Goal: Information Seeking & Learning: Learn about a topic

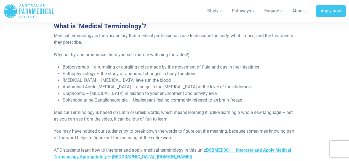
scroll to position [303, 0]
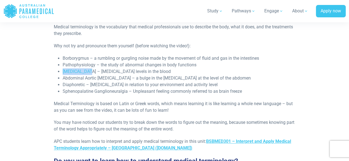
drag, startPoint x: 74, startPoint y: 71, endPoint x: 90, endPoint y: 72, distance: 16.6
click at [90, 72] on li "[MEDICAL_DATA] – [MEDICAL_DATA] levels in the blood" at bounding box center [179, 71] width 232 height 7
click at [99, 84] on li "Diaphoretic – [MEDICAL_DATA] in relation to your environment and activity level" at bounding box center [179, 85] width 232 height 7
drag, startPoint x: 62, startPoint y: 90, endPoint x: 93, endPoint y: 93, distance: 30.8
click at [93, 93] on ul "Borborygmus – a rumbling or gurgling noise made by the movement of fluid and ga…" at bounding box center [174, 75] width 241 height 40
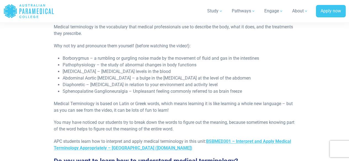
click at [108, 92] on li "Sphenopalatine Ganglioneuralgia – Unpleasant feeling commonly referred to as br…" at bounding box center [179, 91] width 232 height 7
drag, startPoint x: 65, startPoint y: 91, endPoint x: 84, endPoint y: 93, distance: 19.1
click at [82, 92] on li "Sphenopalatine Ganglioneuralgia – Unpleasant feeling commonly referred to as br…" at bounding box center [179, 91] width 232 height 7
click at [104, 88] on li "Sphenopalatine Ganglioneuralgia – Unpleasant feeling commonly referred to as br…" at bounding box center [179, 91] width 232 height 7
drag, startPoint x: 63, startPoint y: 59, endPoint x: 90, endPoint y: 59, distance: 27.6
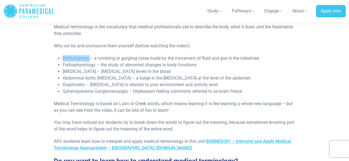
click at [90, 59] on li "Borborygmus – a rumbling or gurgling noise made by the movement of fluid and ga…" at bounding box center [179, 58] width 232 height 7
click at [90, 63] on li "Pathophysiology – the study of abnormal changes in body functions" at bounding box center [179, 65] width 232 height 7
drag, startPoint x: 88, startPoint y: 58, endPoint x: 64, endPoint y: 58, distance: 24.0
click at [64, 58] on li "Borborygmus – a rumbling or gurgling noise made by the movement of fluid and ga…" at bounding box center [179, 58] width 232 height 7
click at [80, 56] on li "Borborygmus – a rumbling or gurgling noise made by the movement of fluid and ga…" at bounding box center [179, 58] width 232 height 7
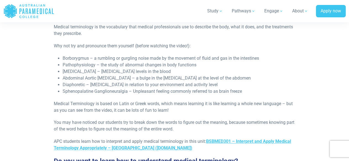
click at [80, 58] on li "Borborygmus – a rumbling or gurgling noise made by the movement of fluid and ga…" at bounding box center [179, 58] width 232 height 7
copy li "Borborygmus"
